Goal: Transaction & Acquisition: Purchase product/service

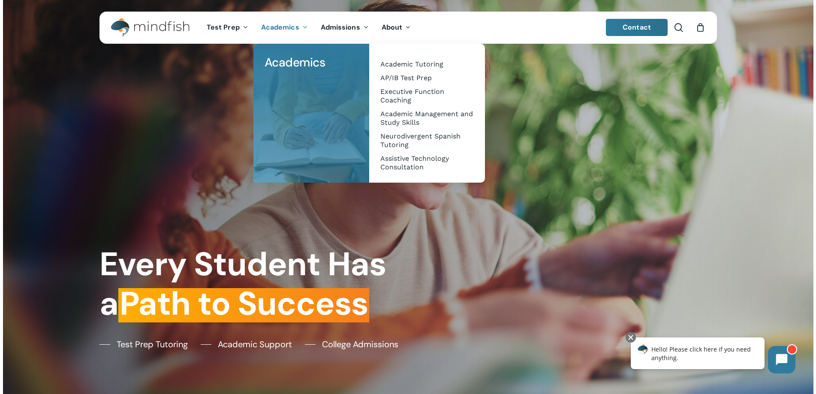
click at [303, 28] on icon "Main Menu" at bounding box center [304, 27] width 3 height 7
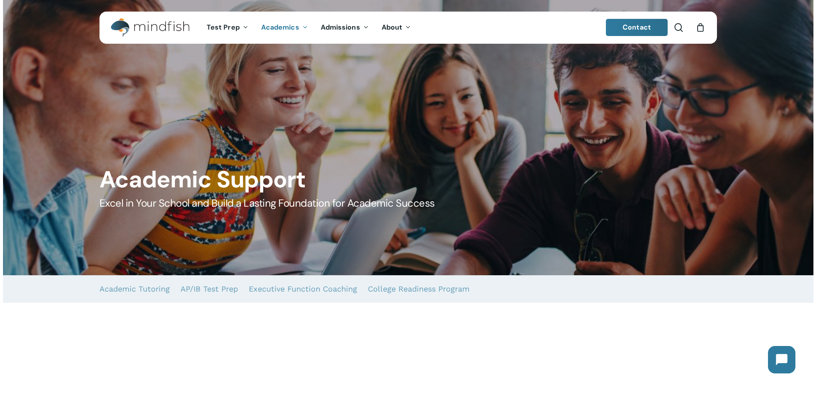
click at [296, 30] on span "Academics" at bounding box center [280, 27] width 38 height 9
click at [303, 27] on icon "Main Menu" at bounding box center [304, 27] width 3 height 7
click at [285, 27] on span "Academics" at bounding box center [280, 27] width 38 height 9
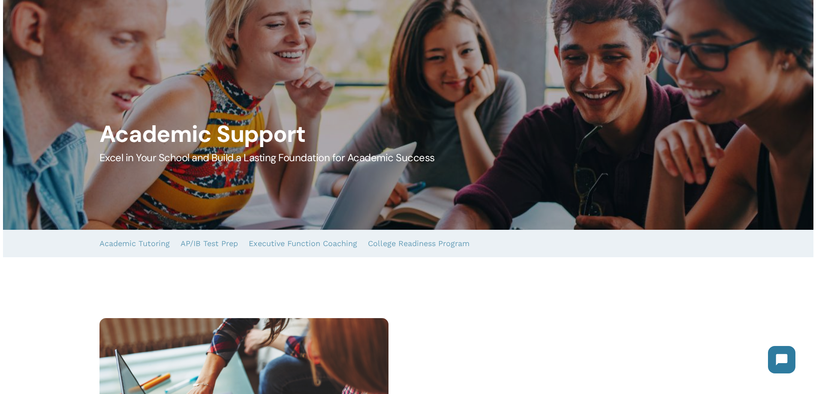
scroll to position [214, 0]
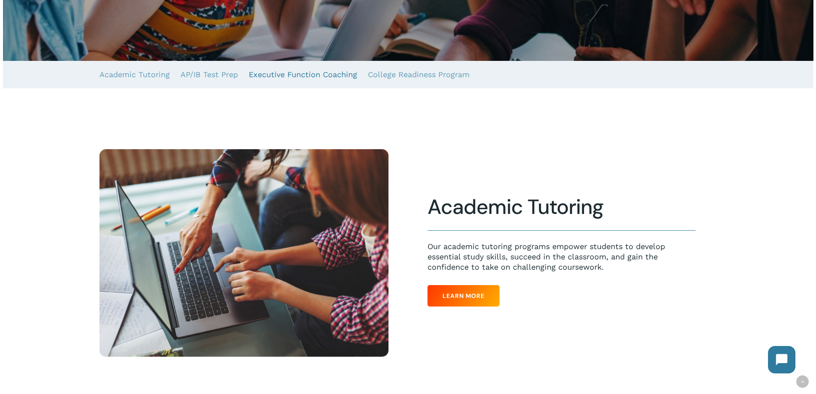
click at [290, 74] on link "Executive Function Coaching" at bounding box center [303, 74] width 109 height 27
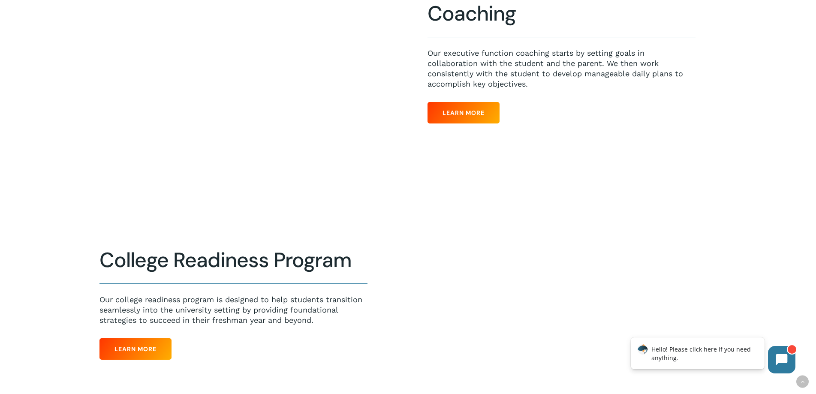
scroll to position [854, 0]
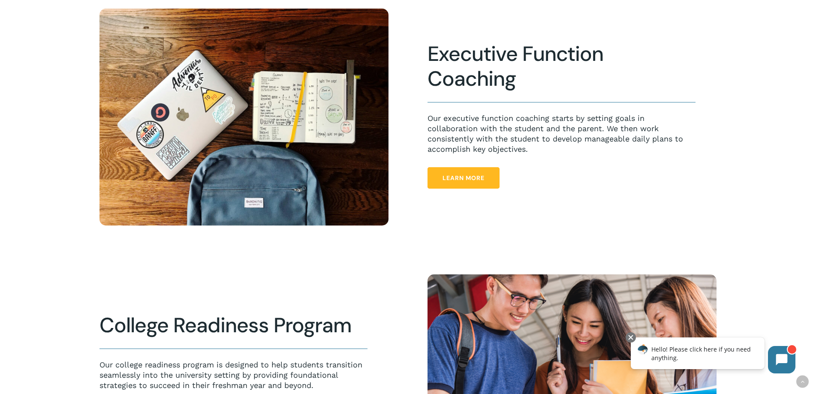
click at [459, 188] on link "Learn More" at bounding box center [464, 177] width 72 height 21
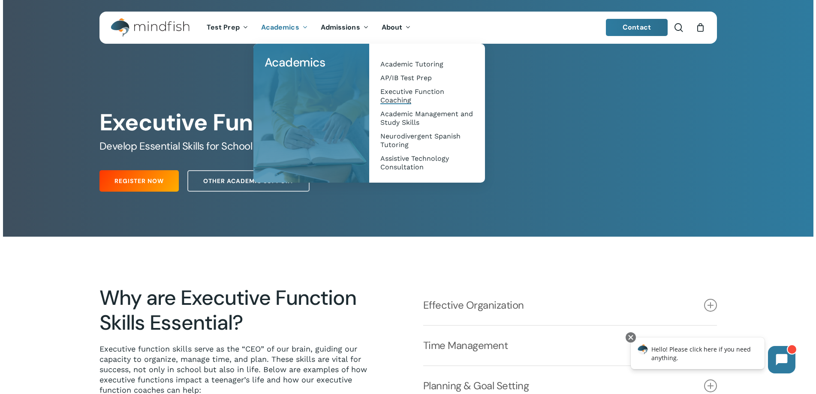
click at [390, 95] on span "Executive Function Coaching" at bounding box center [413, 96] width 64 height 17
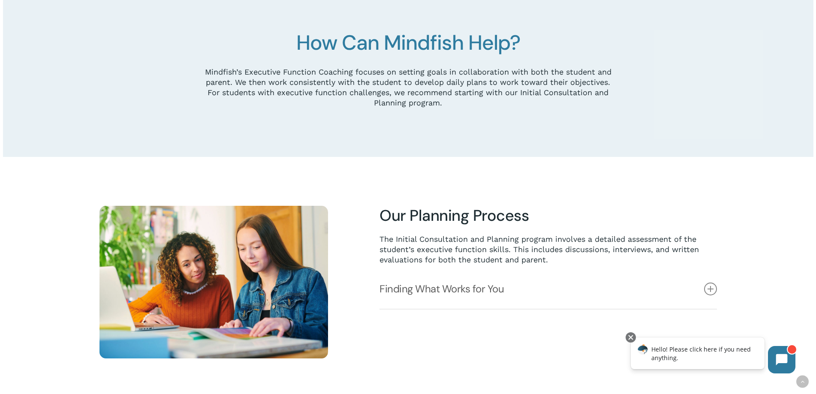
scroll to position [601, 0]
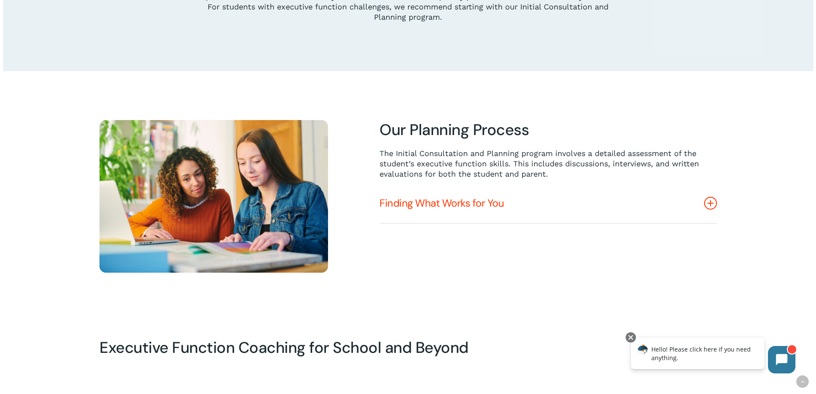
click at [712, 203] on icon at bounding box center [710, 203] width 13 height 13
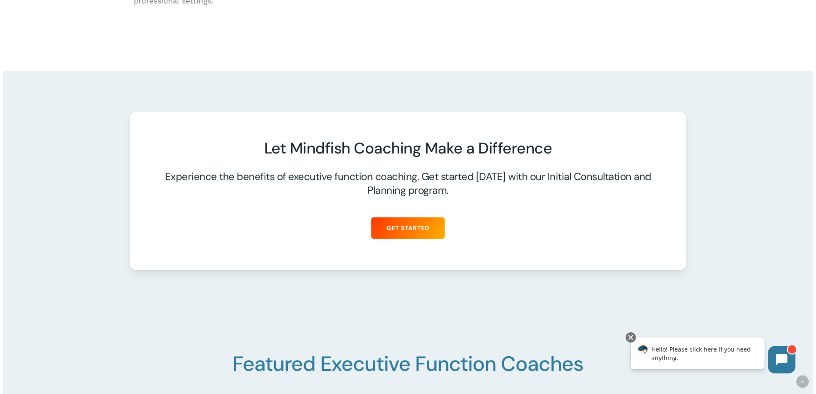
scroll to position [1330, 0]
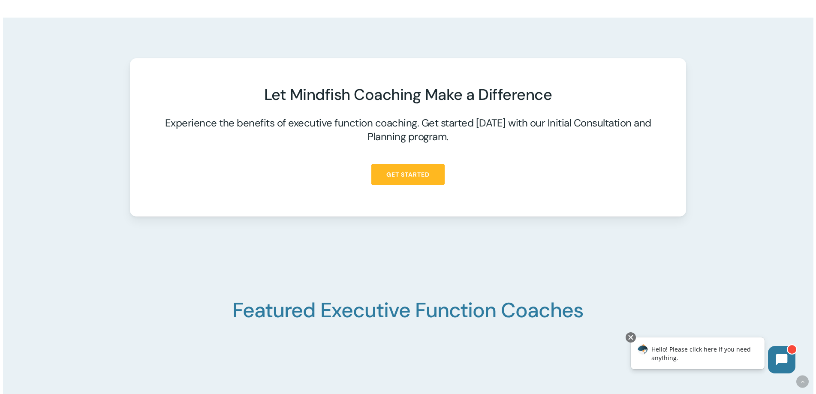
click at [399, 175] on span "Get Started" at bounding box center [408, 174] width 43 height 9
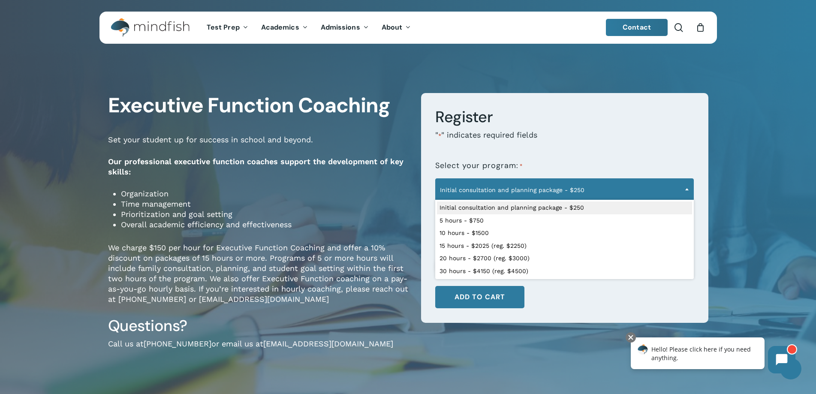
click at [478, 187] on span "Initial consultation and planning package - $250" at bounding box center [565, 190] width 258 height 18
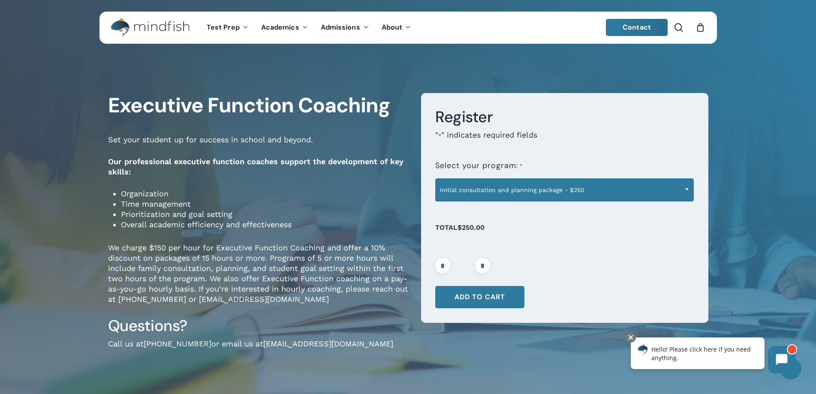
click at [480, 190] on span "Initial consultation and planning package - $250" at bounding box center [565, 190] width 258 height 18
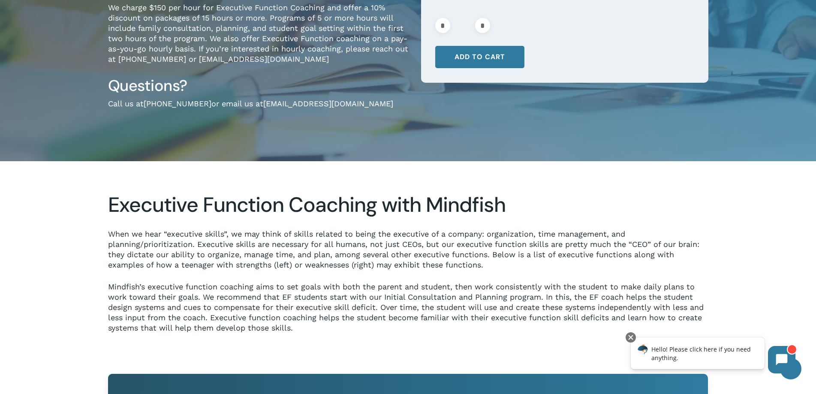
scroll to position [300, 0]
